Goal: Find specific page/section: Find specific page/section

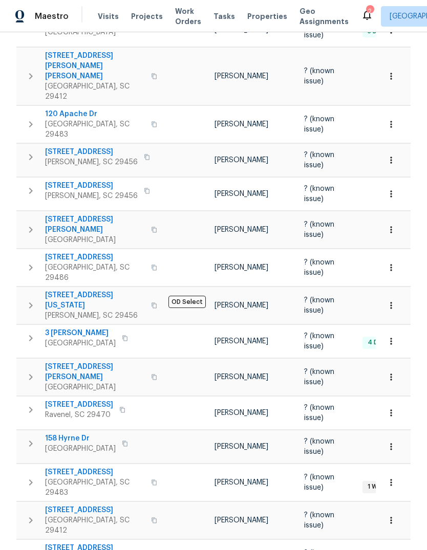
click at [104, 20] on span "Visits" at bounding box center [108, 16] width 21 height 10
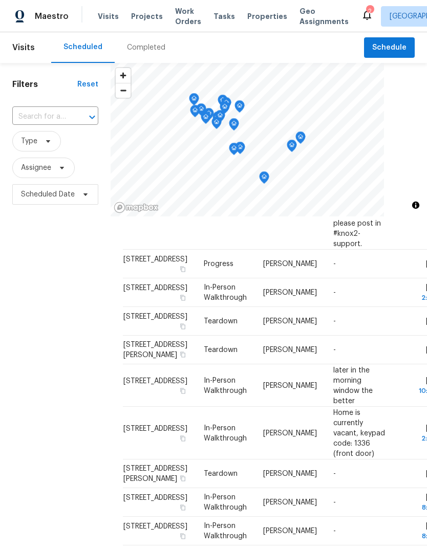
scroll to position [286, 0]
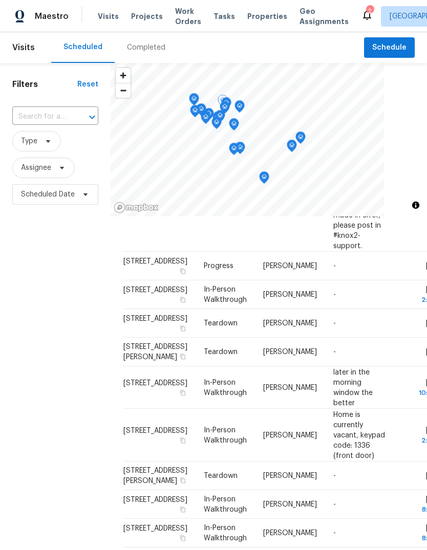
click at [355, 366] on td "later in the morning window the better" at bounding box center [360, 387] width 71 height 42
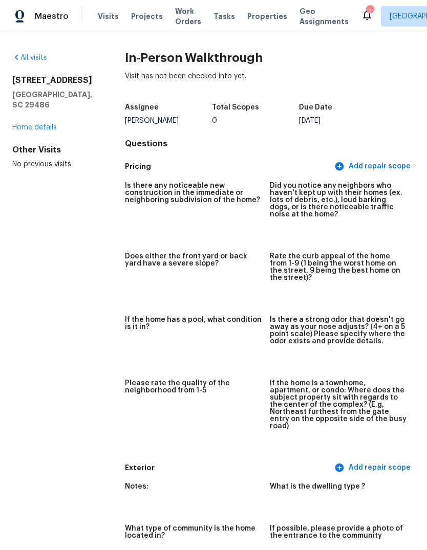
click at [114, 17] on span "Visits" at bounding box center [108, 16] width 21 height 10
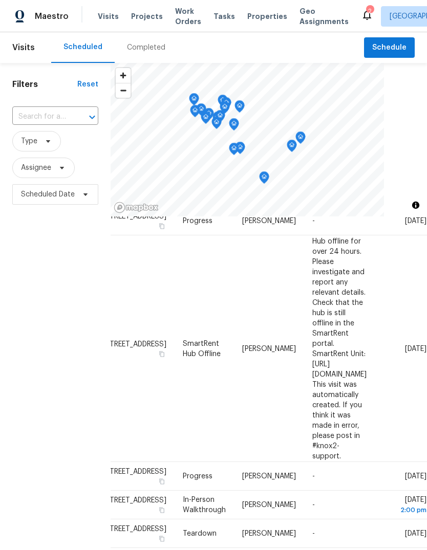
scroll to position [76, 90]
click at [270, 15] on span "Properties" at bounding box center [267, 16] width 40 height 10
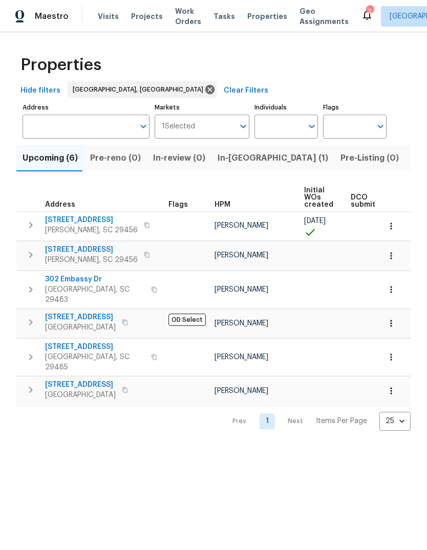
click at [392, 320] on icon "button" at bounding box center [391, 323] width 10 height 10
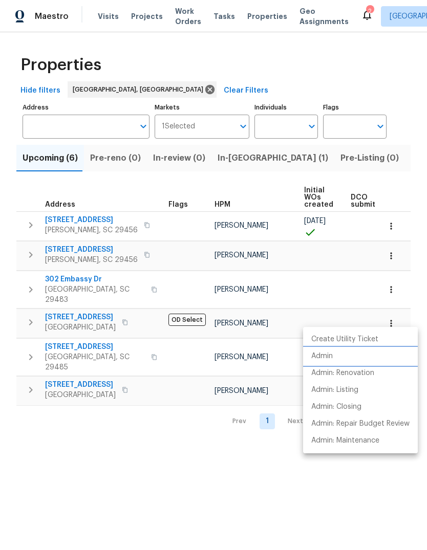
click at [338, 361] on li "Admin" at bounding box center [360, 356] width 115 height 17
